Goal: Transaction & Acquisition: Subscribe to service/newsletter

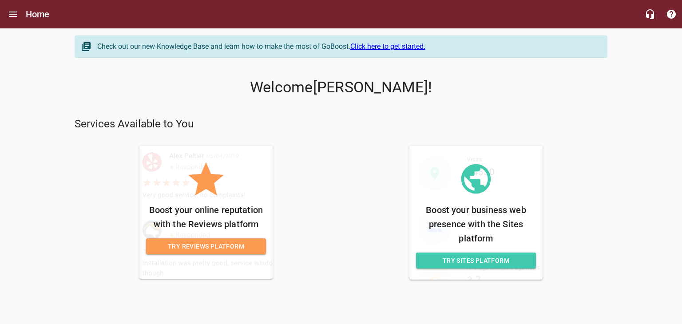
click at [241, 245] on span "Try Reviews Platform" at bounding box center [206, 246] width 106 height 11
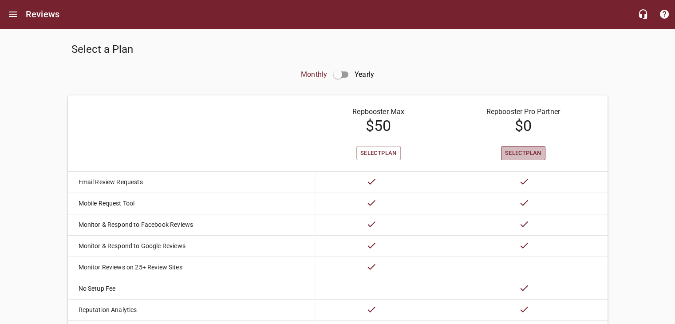
click at [524, 153] on span "Select Plan" at bounding box center [523, 153] width 36 height 10
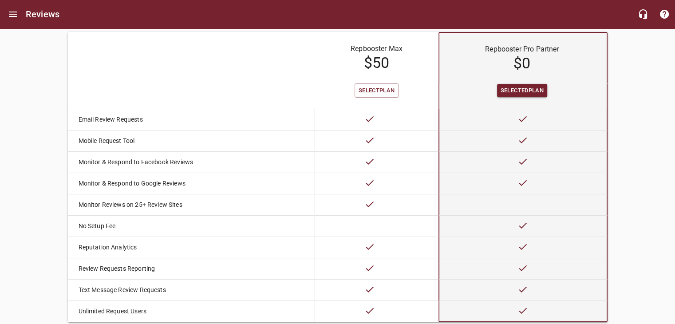
scroll to position [114, 0]
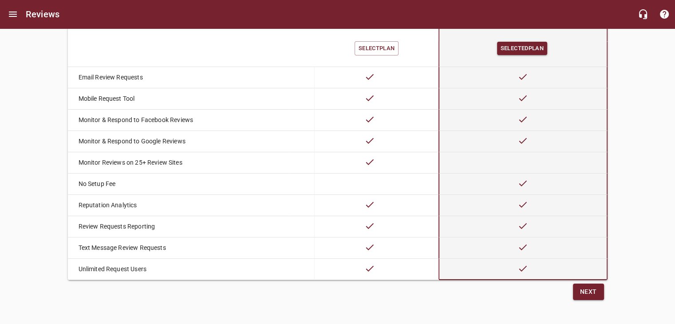
click at [593, 288] on span "Next" at bounding box center [588, 291] width 17 height 11
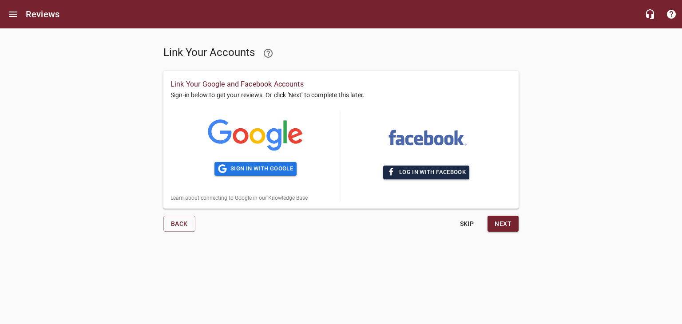
click at [426, 170] on span "Log in with Facebook" at bounding box center [426, 172] width 79 height 10
